Goal: Task Accomplishment & Management: Use online tool/utility

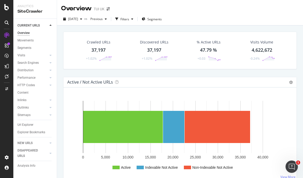
click at [26, 41] on div "Movements" at bounding box center [25, 40] width 16 height 5
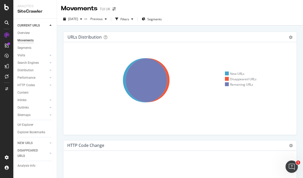
click at [162, 18] on span "Segments" at bounding box center [154, 19] width 14 height 4
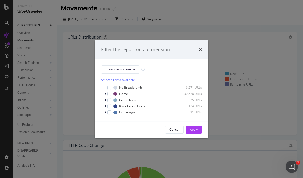
click at [136, 69] on button "Breadcrumb Tree" at bounding box center [120, 69] width 38 height 8
click at [167, 58] on div "Filter the report on a dimension" at bounding box center [151, 49] width 113 height 19
click at [122, 80] on div "Select all data available" at bounding box center [151, 80] width 101 height 4
click at [134, 79] on div "Unselect all data available" at bounding box center [151, 80] width 101 height 4
click at [105, 93] on icon "modal" at bounding box center [106, 93] width 2 height 3
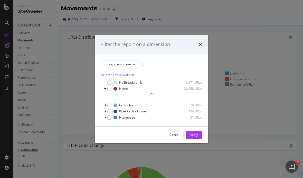
click at [173, 134] on div "Cancel" at bounding box center [175, 134] width 10 height 4
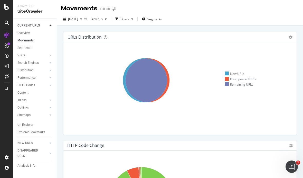
click at [129, 19] on div "Filters" at bounding box center [124, 19] width 9 height 4
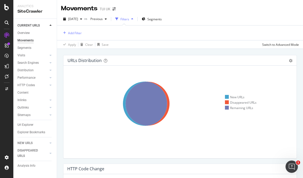
click at [77, 35] on div "Add Filter" at bounding box center [75, 33] width 14 height 4
click at [73, 34] on div "Add Filter" at bounding box center [75, 33] width 14 height 4
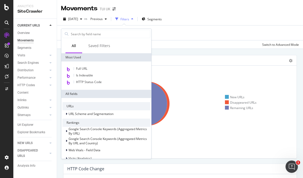
click at [112, 34] on input "text" at bounding box center [110, 34] width 80 height 8
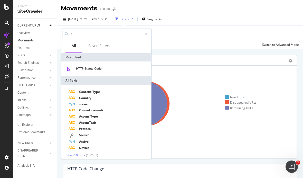
type input "Ch"
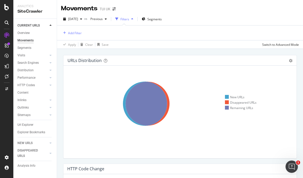
scroll to position [11, 0]
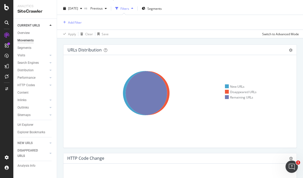
click at [77, 21] on div "Add Filter" at bounding box center [75, 22] width 14 height 4
click at [74, 20] on div "Add Filter" at bounding box center [75, 22] width 14 height 4
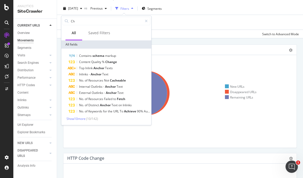
type input "A"
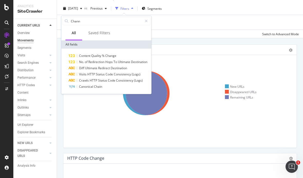
type input "Chann"
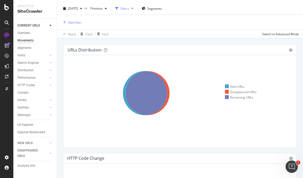
click at [75, 21] on div "Add Filter" at bounding box center [75, 22] width 14 height 4
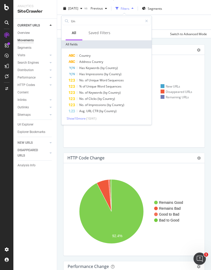
type input "U"
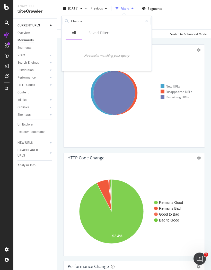
type input "Channab"
click at [173, 23] on div "Add Filter" at bounding box center [133, 22] width 145 height 15
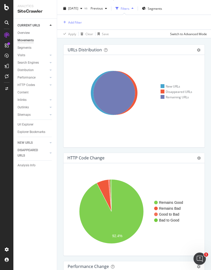
click at [145, 24] on div "Add Filter" at bounding box center [133, 22] width 145 height 15
click at [76, 23] on div "Add Filter" at bounding box center [75, 22] width 14 height 4
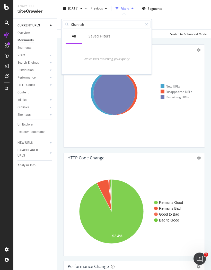
click at [145, 25] on icon at bounding box center [146, 25] width 3 height 4
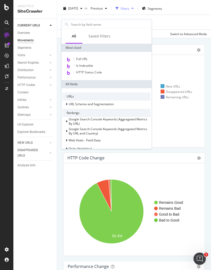
click at [107, 38] on div "Saved Filters" at bounding box center [99, 36] width 22 height 5
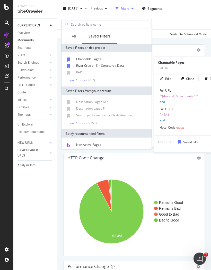
click at [87, 60] on span "Channable Pages" at bounding box center [88, 59] width 25 height 4
